Goal: Information Seeking & Learning: Understand process/instructions

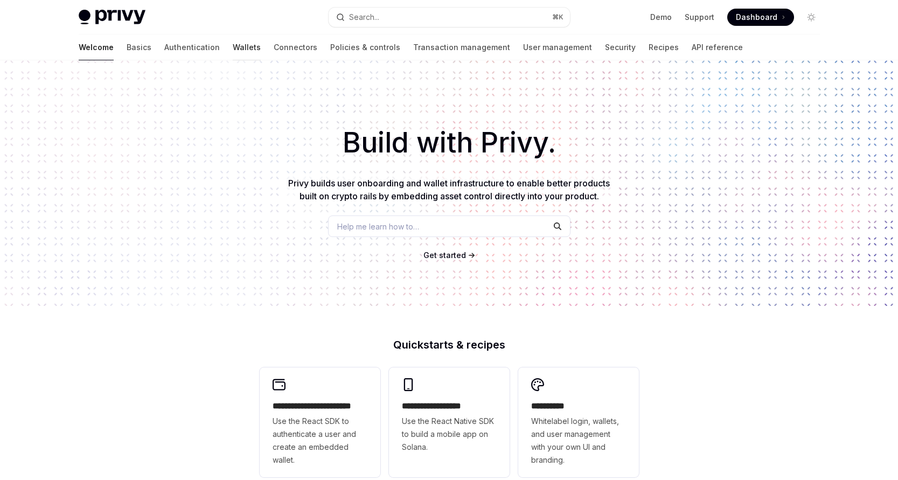
click at [233, 49] on link "Wallets" at bounding box center [247, 47] width 28 height 26
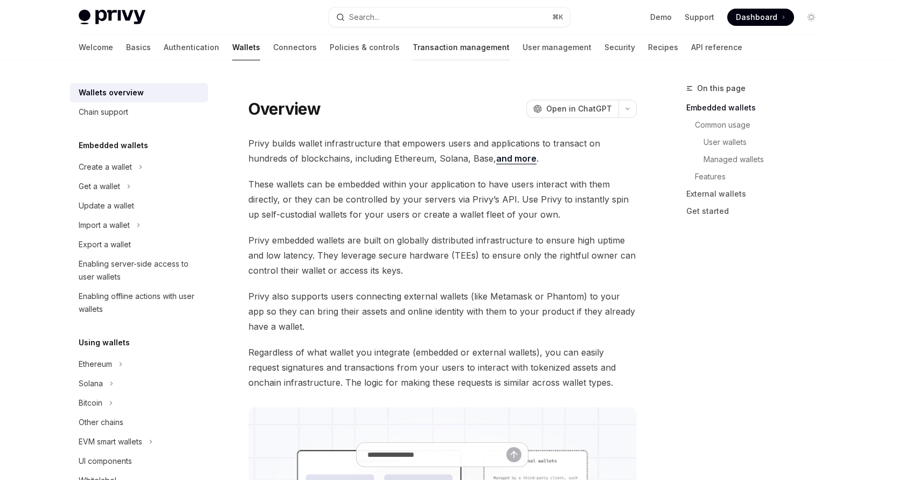
click at [412, 54] on link "Transaction management" at bounding box center [460, 47] width 97 height 26
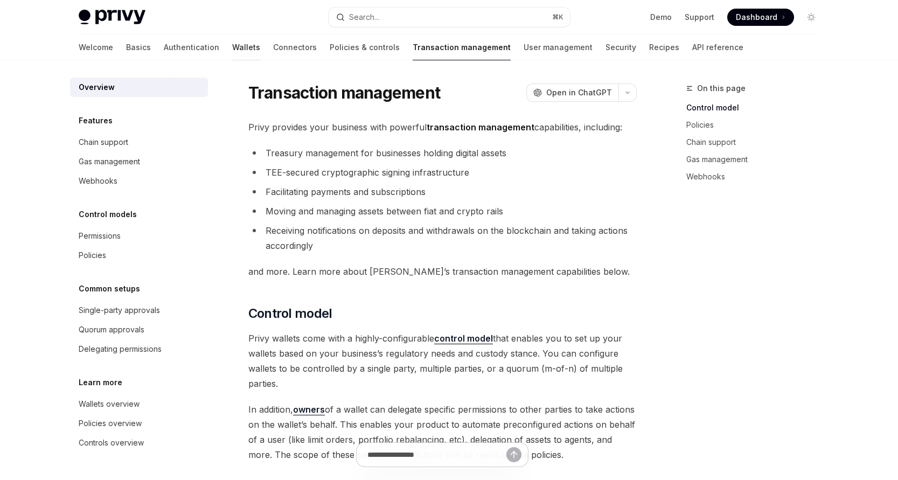
click at [232, 45] on link "Wallets" at bounding box center [246, 47] width 28 height 26
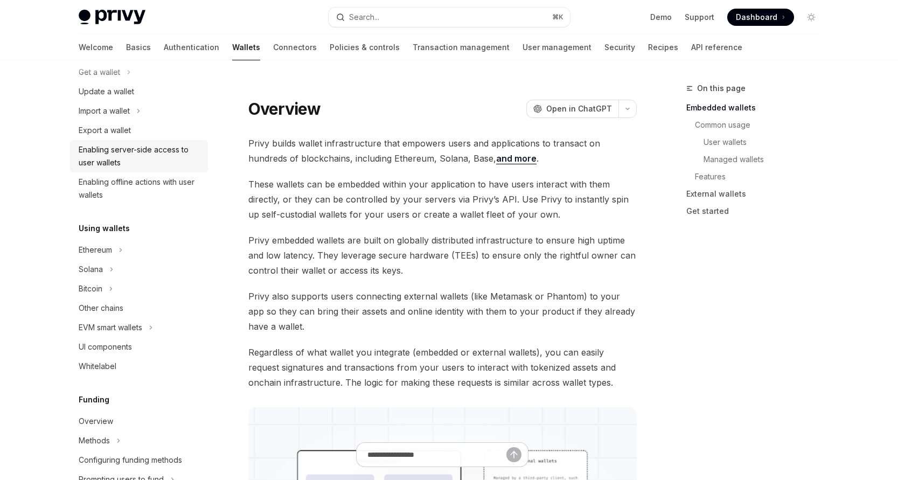
scroll to position [122, 0]
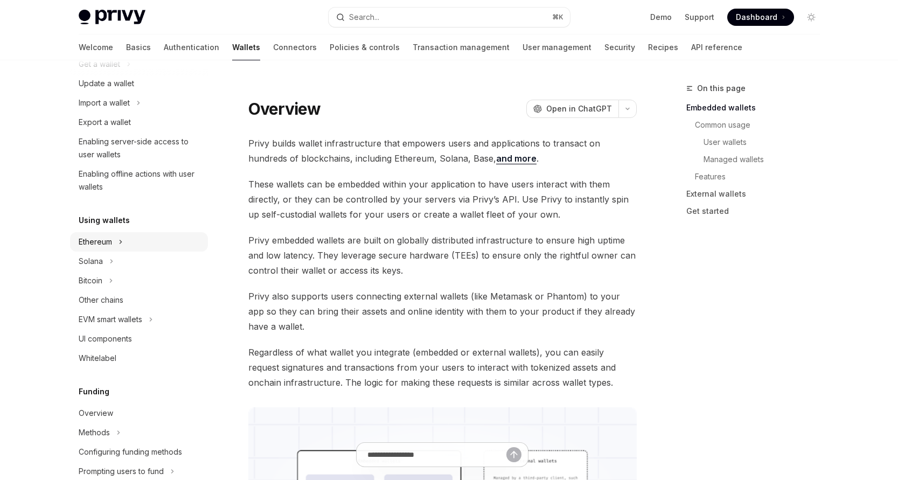
click at [117, 243] on div "Ethereum" at bounding box center [139, 241] width 138 height 19
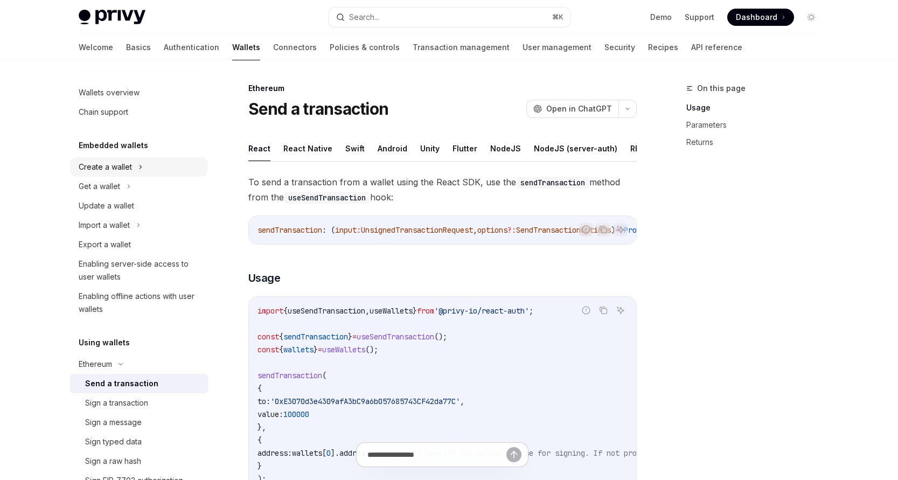
click at [134, 166] on div "Create a wallet" at bounding box center [139, 166] width 138 height 19
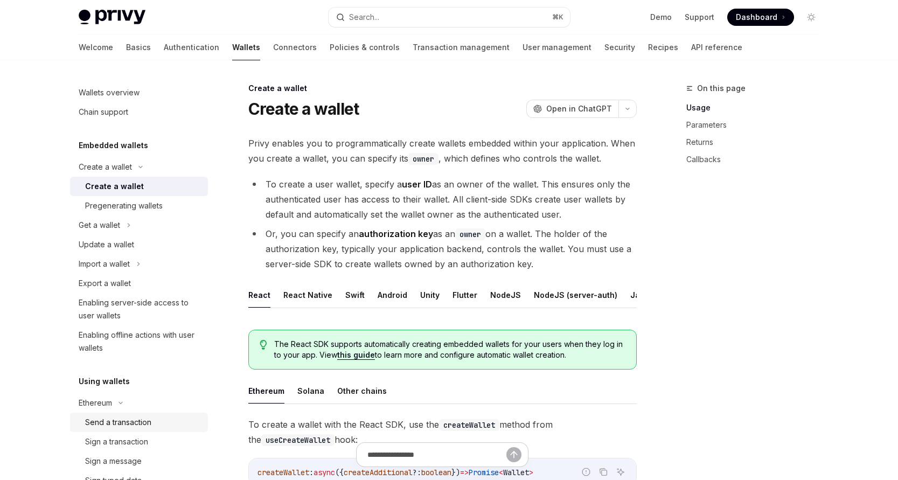
click at [129, 416] on div "Send a transaction" at bounding box center [118, 422] width 66 height 13
type textarea "*"
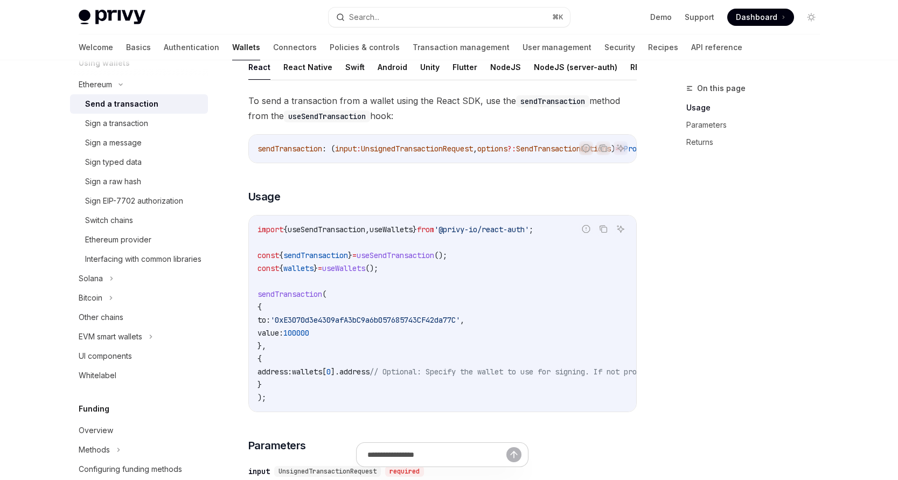
scroll to position [85, 0]
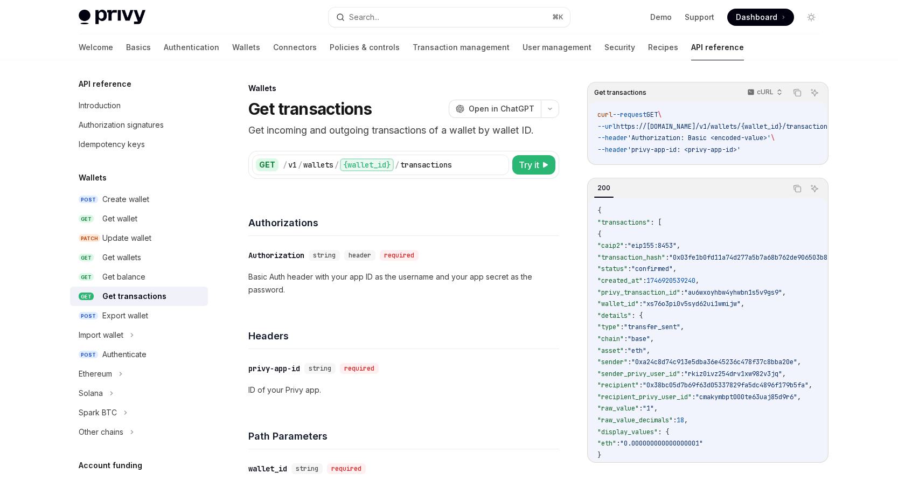
scroll to position [666, 0]
